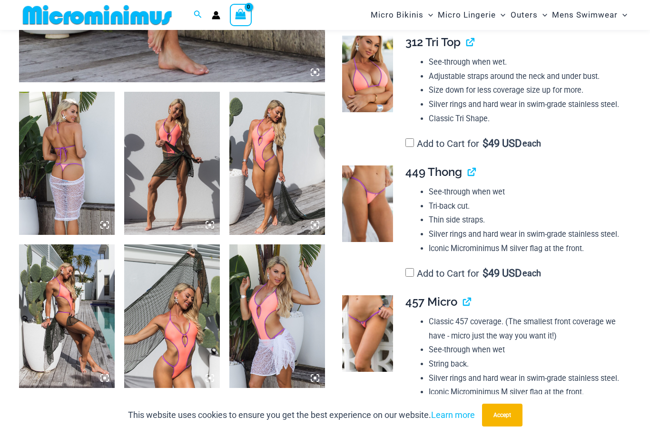
scroll to position [463, 0]
click at [372, 321] on img at bounding box center [367, 334] width 51 height 77
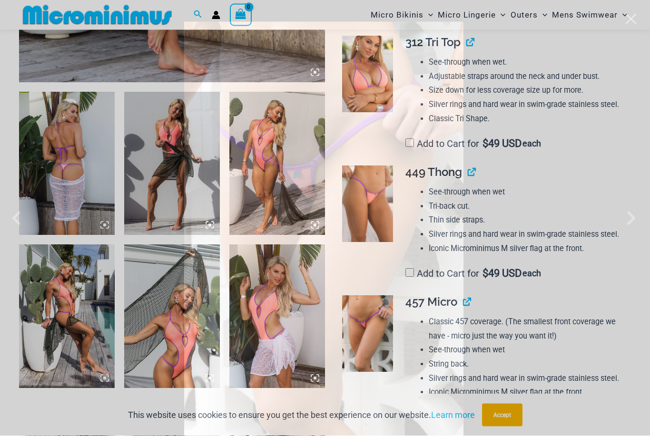
scroll to position [463, 0]
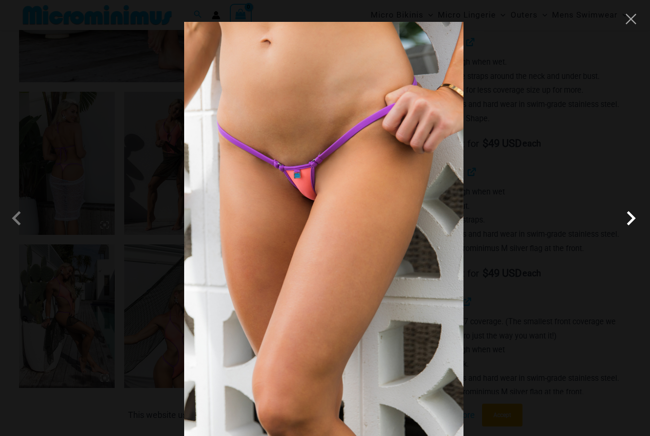
click at [631, 233] on span at bounding box center [631, 218] width 29 height 29
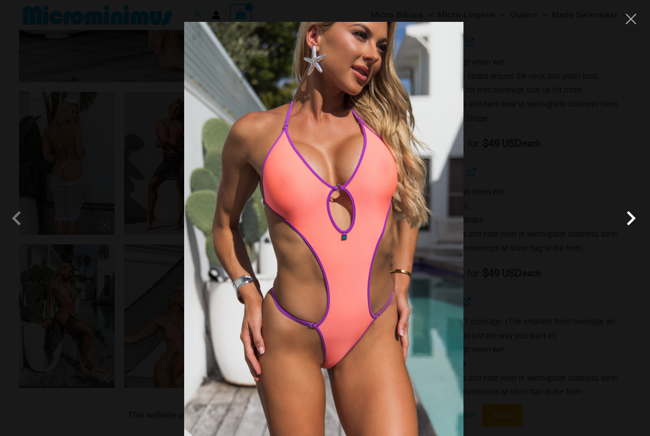
click at [631, 233] on span at bounding box center [631, 218] width 29 height 29
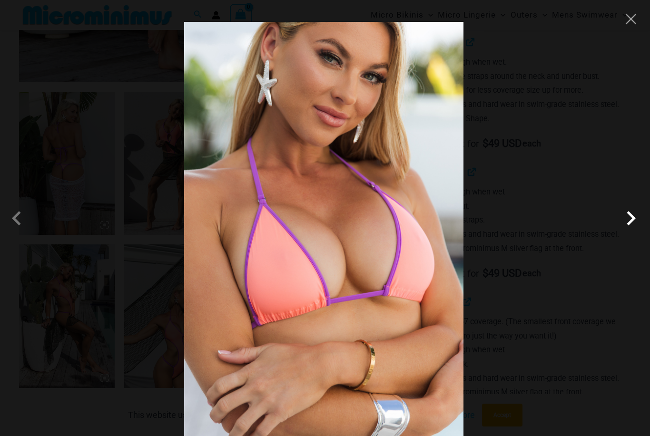
click at [631, 233] on span at bounding box center [631, 218] width 29 height 29
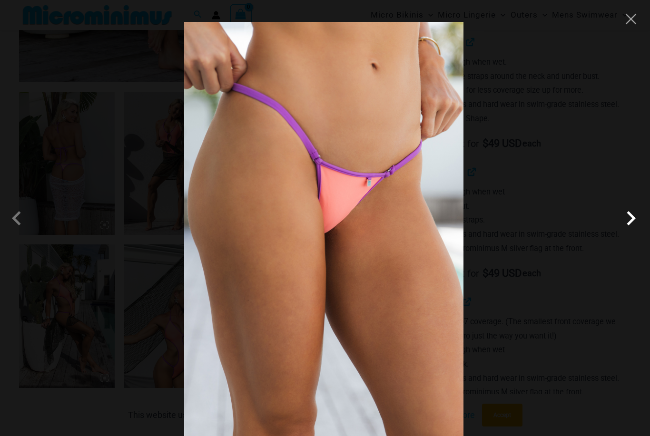
click at [631, 233] on span at bounding box center [631, 218] width 29 height 29
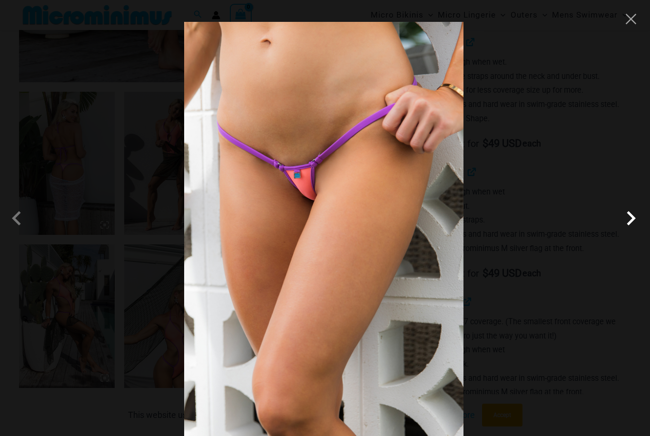
click at [631, 233] on span at bounding box center [631, 218] width 29 height 29
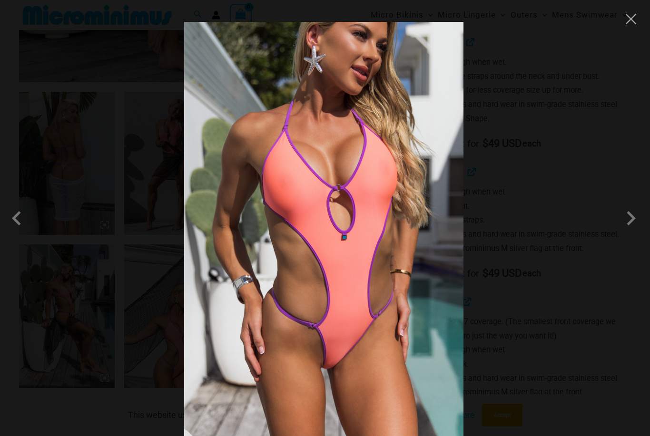
click at [593, 207] on div at bounding box center [325, 218] width 650 height 436
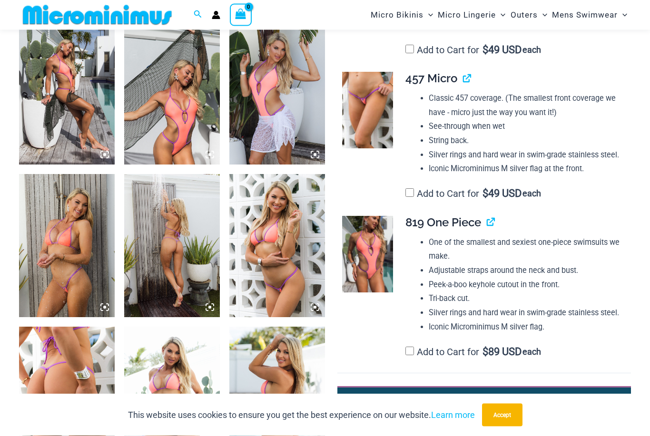
scroll to position [687, 0]
click at [275, 262] on img at bounding box center [277, 245] width 96 height 143
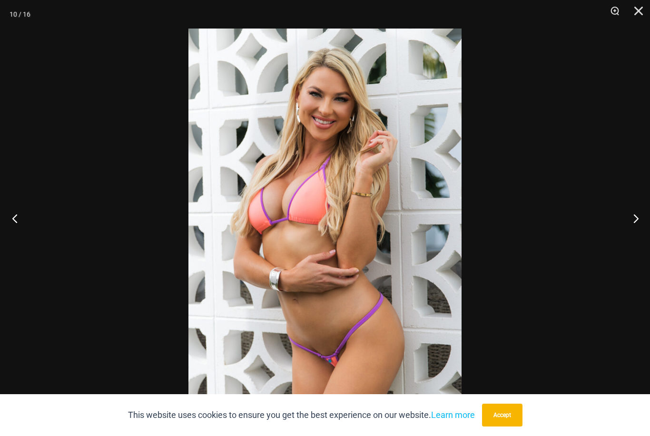
click at [14, 234] on button "Previous" at bounding box center [18, 219] width 36 height 48
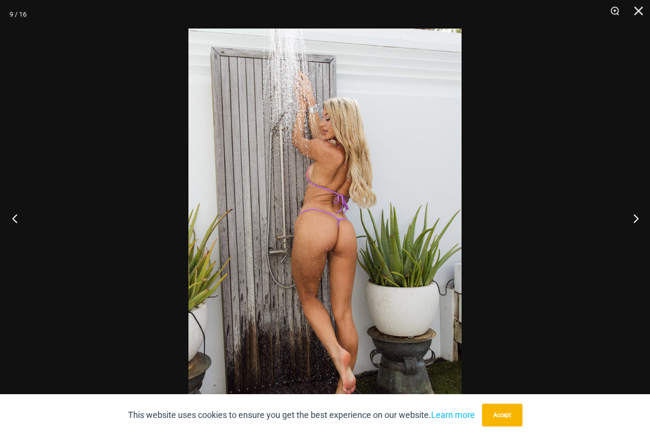
click at [14, 234] on button "Previous" at bounding box center [18, 219] width 36 height 48
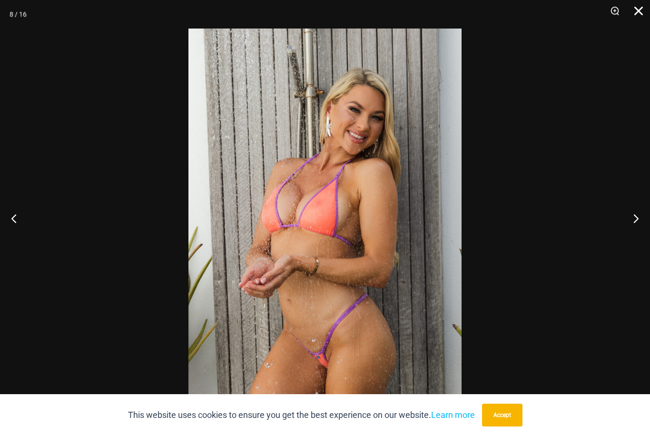
click at [640, 12] on button "Close" at bounding box center [635, 14] width 24 height 29
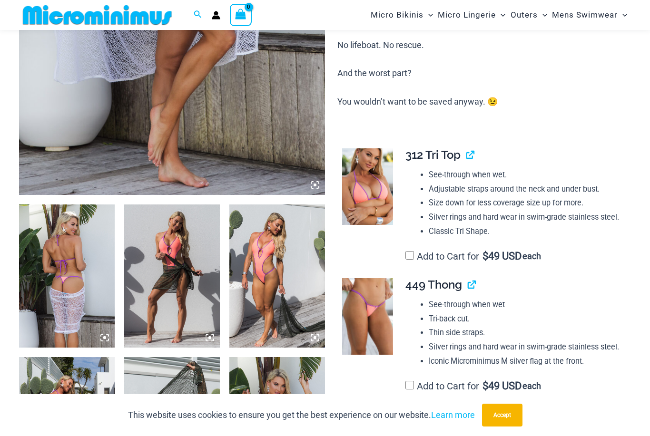
scroll to position [347, 0]
